Goal: Task Accomplishment & Management: Use online tool/utility

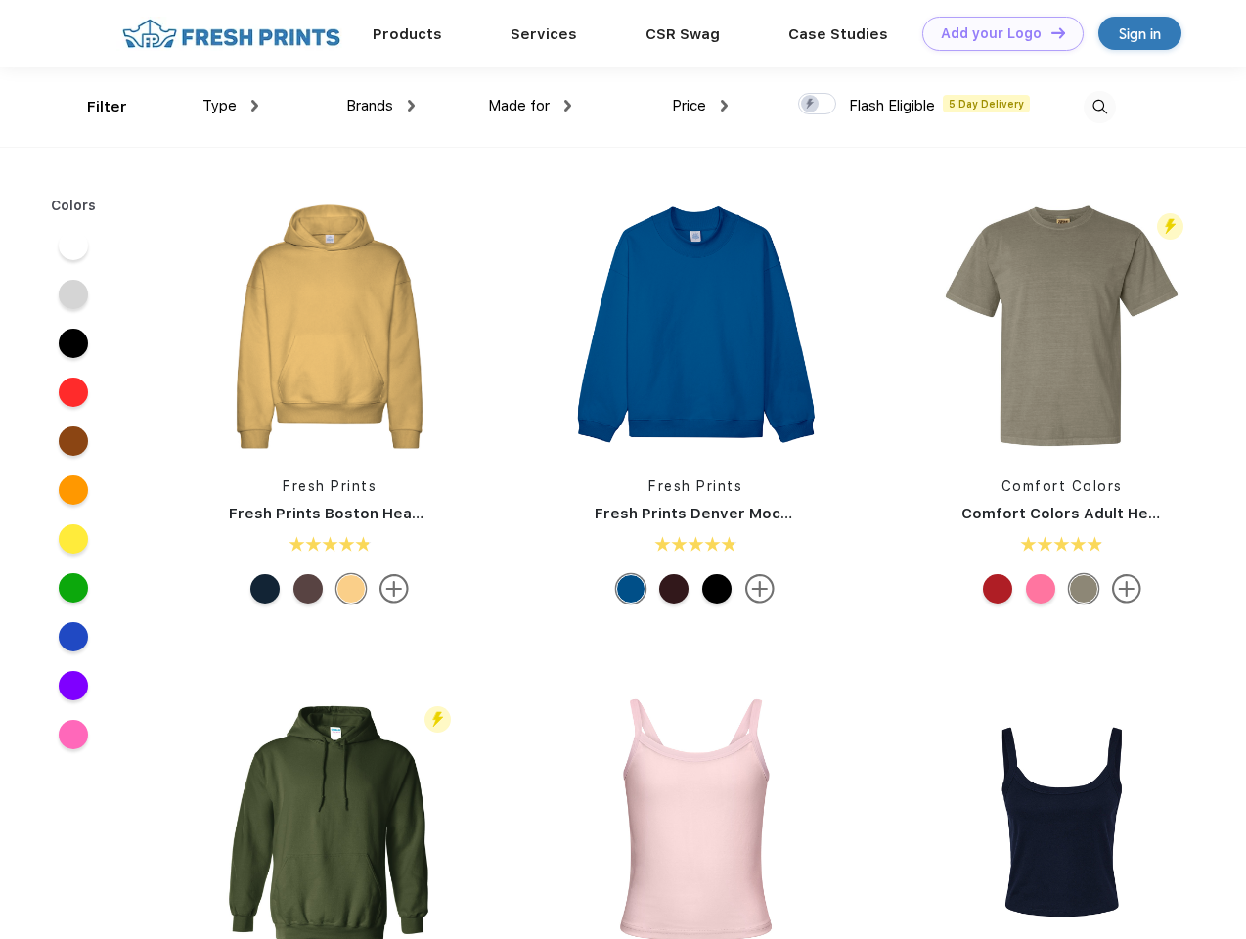
scroll to position [1, 0]
click at [996, 33] on link "Add your Logo Design Tool" at bounding box center [1002, 34] width 161 height 34
click at [0, 0] on div "Design Tool" at bounding box center [0, 0] width 0 height 0
click at [1050, 32] on link "Add your Logo Design Tool" at bounding box center [1002, 34] width 161 height 34
click at [94, 107] on div "Filter" at bounding box center [107, 107] width 40 height 22
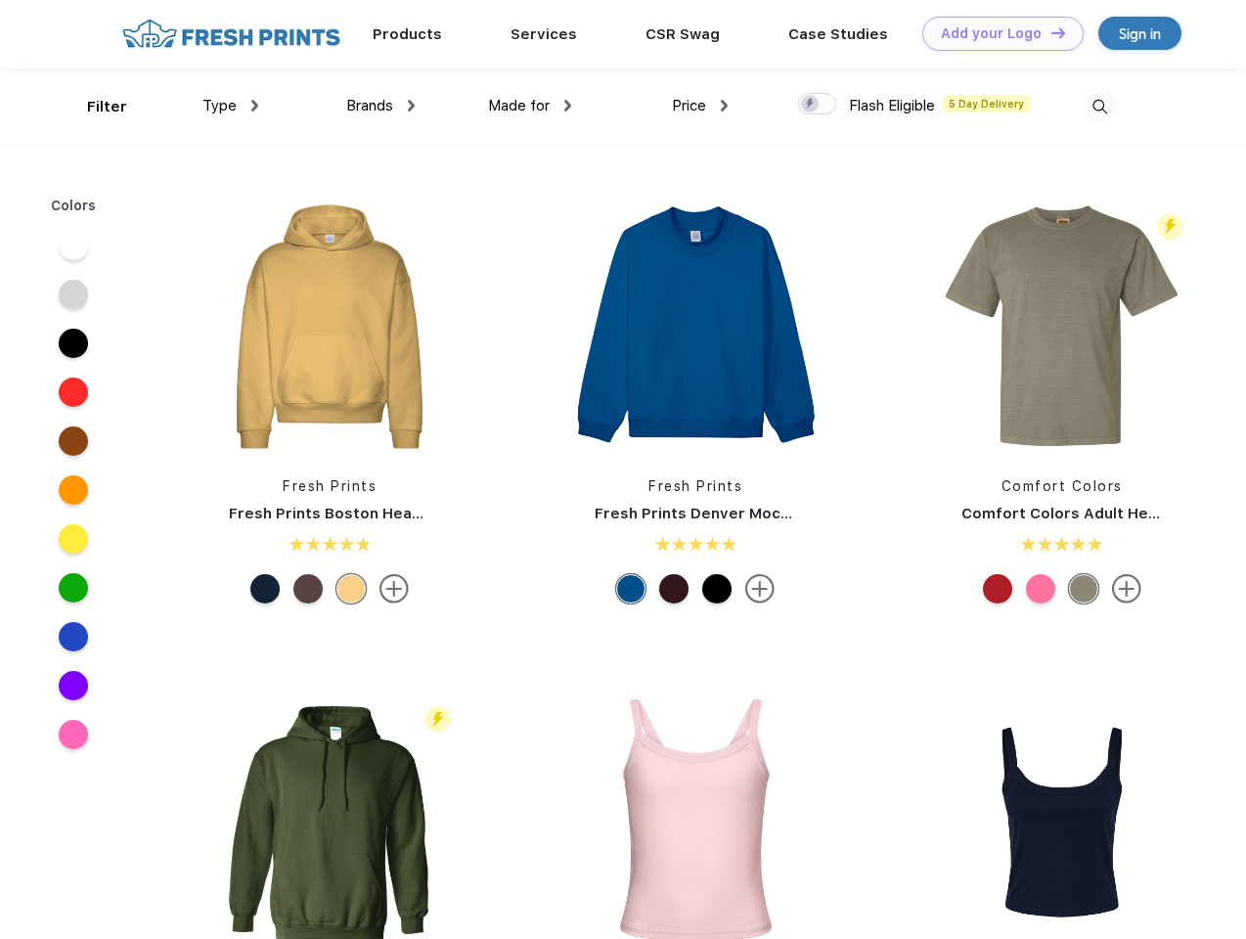
click at [231, 106] on span "Type" at bounding box center [219, 106] width 34 height 18
click at [381, 106] on span "Brands" at bounding box center [369, 106] width 47 height 18
click at [530, 106] on span "Made for" at bounding box center [519, 106] width 62 height 18
click at [700, 106] on span "Price" at bounding box center [689, 106] width 34 height 18
click at [818, 105] on div at bounding box center [817, 104] width 38 height 22
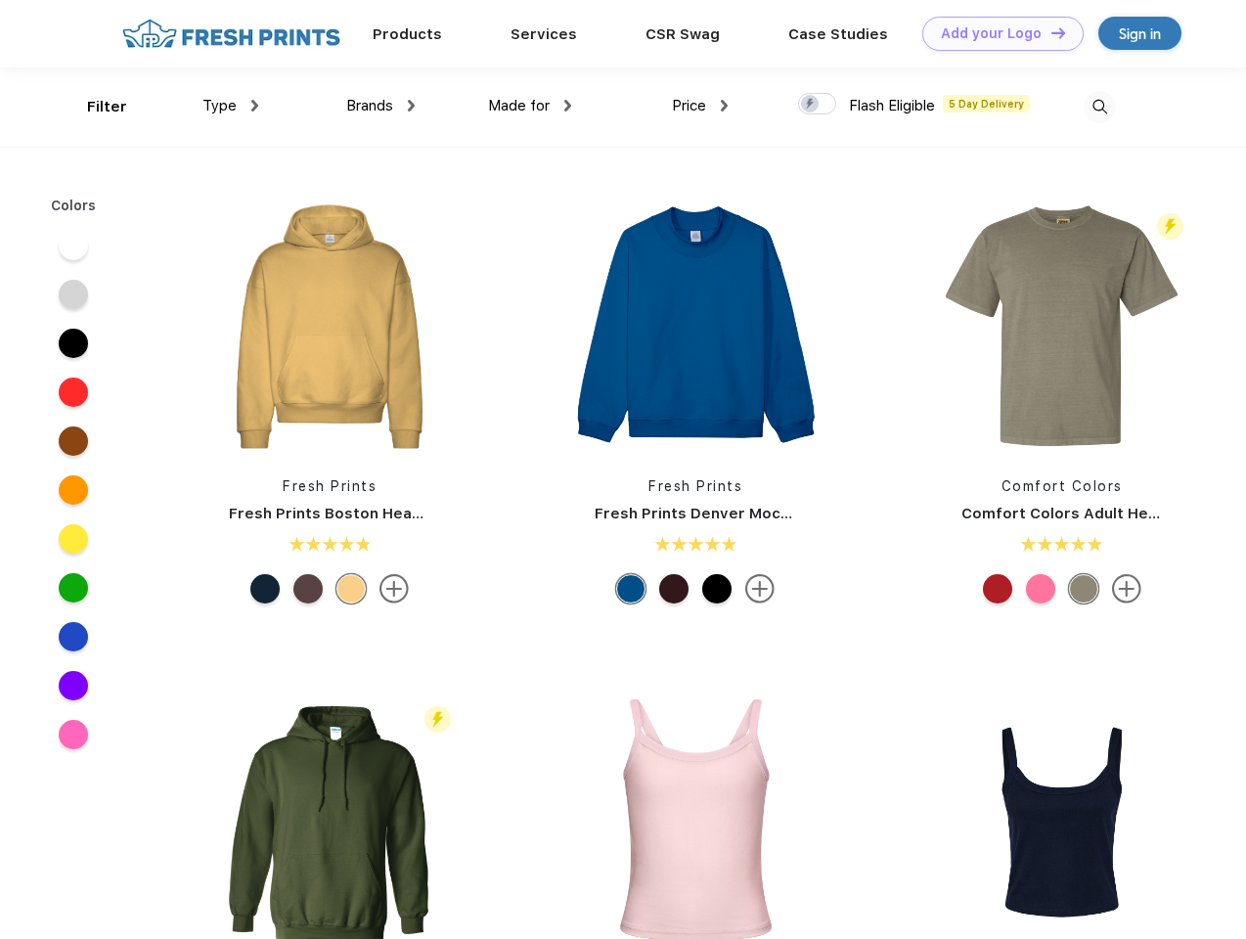
click at [811, 105] on input "checkbox" at bounding box center [804, 98] width 13 height 13
click at [1100, 107] on img at bounding box center [1100, 107] width 32 height 32
